Goal: Communication & Community: Participate in discussion

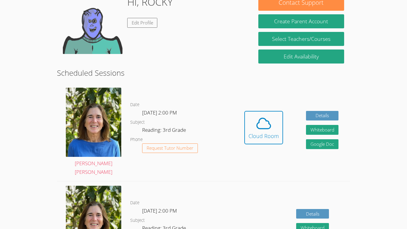
scroll to position [103, 0]
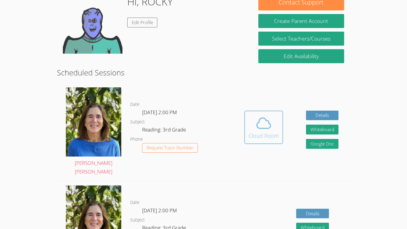
click at [268, 133] on div "Cloud Room" at bounding box center [264, 136] width 30 height 8
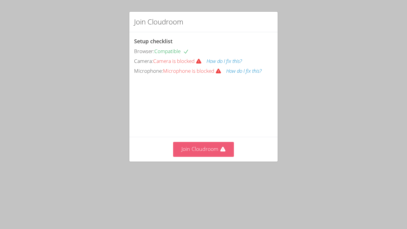
click at [187, 157] on button "Join Cloudroom" at bounding box center [203, 149] width 61 height 15
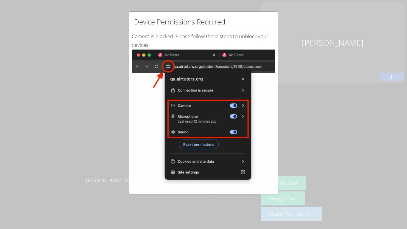
scroll to position [86, 0]
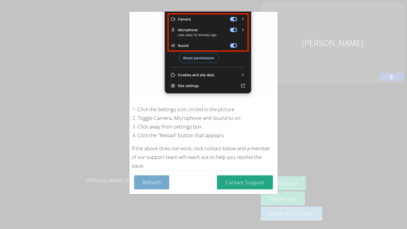
click at [155, 186] on button "Refresh" at bounding box center [151, 182] width 35 height 14
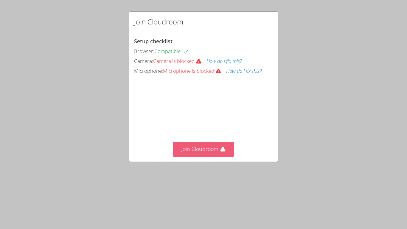
click at [189, 157] on button "Join Cloudroom" at bounding box center [203, 149] width 61 height 15
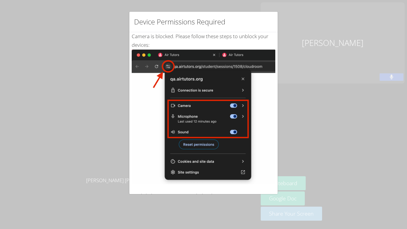
scroll to position [86, 0]
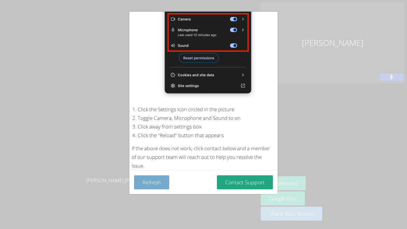
click at [149, 183] on button "Refresh" at bounding box center [151, 182] width 35 height 14
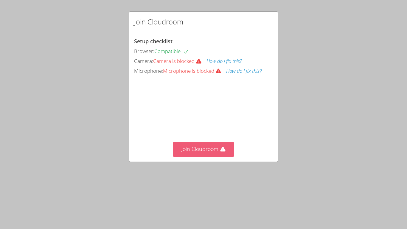
click at [199, 157] on button "Join Cloudroom" at bounding box center [203, 149] width 61 height 15
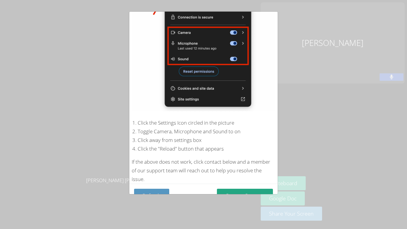
scroll to position [86, 0]
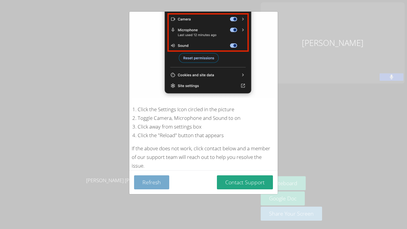
click at [151, 183] on button "Refresh" at bounding box center [151, 182] width 35 height 14
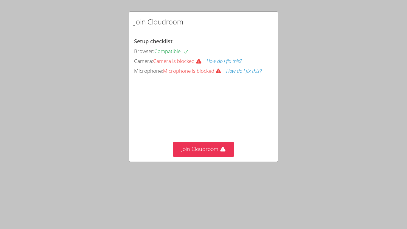
click at [249, 69] on button "How do I fix this?" at bounding box center [243, 71] width 35 height 9
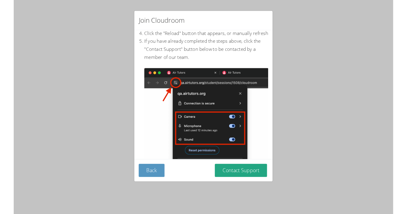
scroll to position [93, 0]
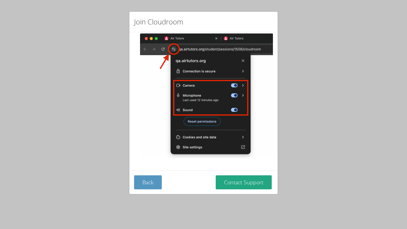
click at [85, 33] on div "Join Cloudroom At the top of your browser, click the Settings Icon (circled in …" at bounding box center [203, 114] width 407 height 229
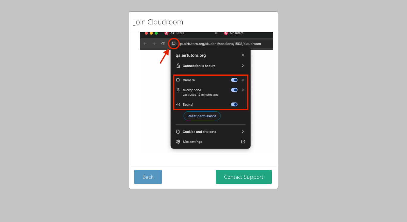
click at [18, 122] on div "Join Cloudroom At the top of your browser, click the Settings Icon (circled in …" at bounding box center [203, 111] width 407 height 222
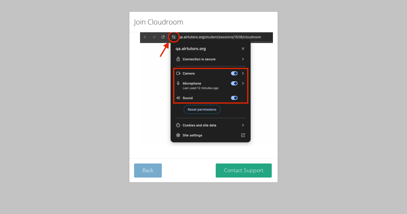
click at [144, 173] on button "Back" at bounding box center [148, 170] width 28 height 14
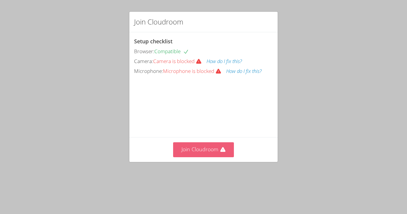
click at [204, 157] on button "Join Cloudroom" at bounding box center [203, 149] width 61 height 15
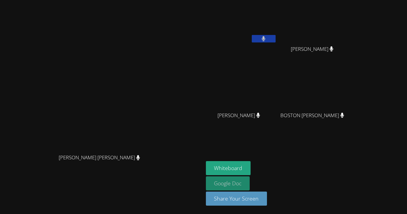
click at [250, 177] on link "Google Doc" at bounding box center [228, 183] width 44 height 14
click at [250, 185] on link "Google Doc" at bounding box center [228, 183] width 44 height 14
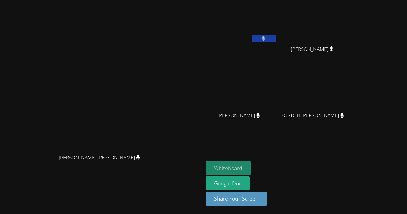
click at [251, 170] on button "Whiteboard" at bounding box center [228, 168] width 45 height 14
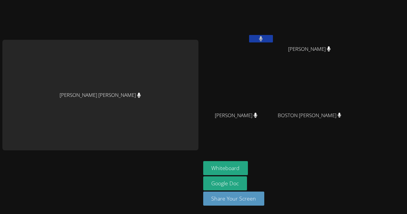
click at [134, 5] on div "[PERSON_NAME] [PERSON_NAME]" at bounding box center [100, 106] width 196 height 209
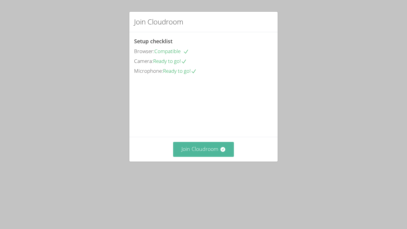
click at [194, 157] on button "Join Cloudroom" at bounding box center [203, 149] width 61 height 15
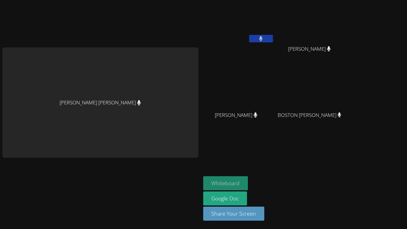
click at [204, 182] on button "Whiteboard" at bounding box center [225, 183] width 45 height 14
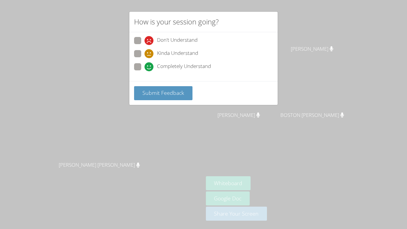
click at [145, 65] on icon at bounding box center [149, 66] width 9 height 9
click at [145, 65] on input "Completely Understand" at bounding box center [147, 65] width 5 height 5
radio input "true"
click at [139, 95] on button "Submit Feedback" at bounding box center [163, 93] width 58 height 14
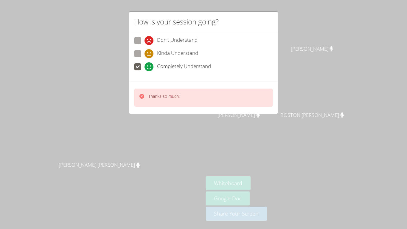
click at [136, 137] on div "How is your session going? Don't Understand Kinda Understand Completely Underst…" at bounding box center [203, 114] width 407 height 229
click at [134, 143] on div "How is your session going? Don't Understand Kinda Understand Completely Underst…" at bounding box center [203, 114] width 407 height 229
click at [140, 136] on div "How is your session going? Don't Understand Kinda Understand Completely Underst…" at bounding box center [203, 114] width 407 height 229
